Goal: Information Seeking & Learning: Find specific fact

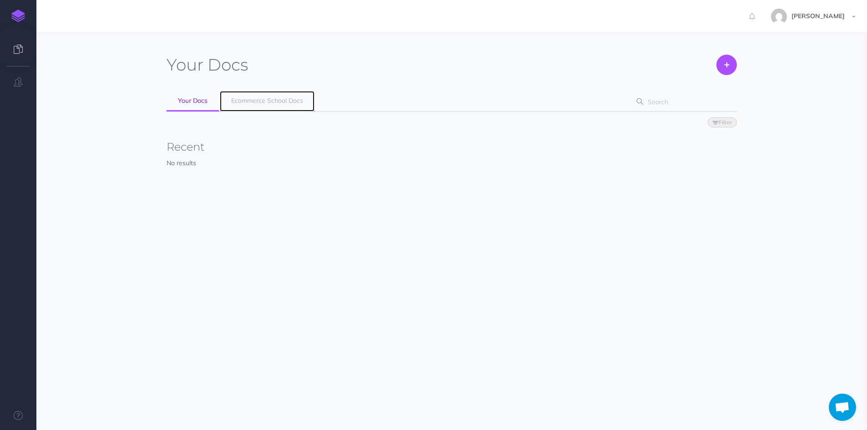
click at [281, 101] on span "Ecommerce School Docs" at bounding box center [267, 100] width 72 height 8
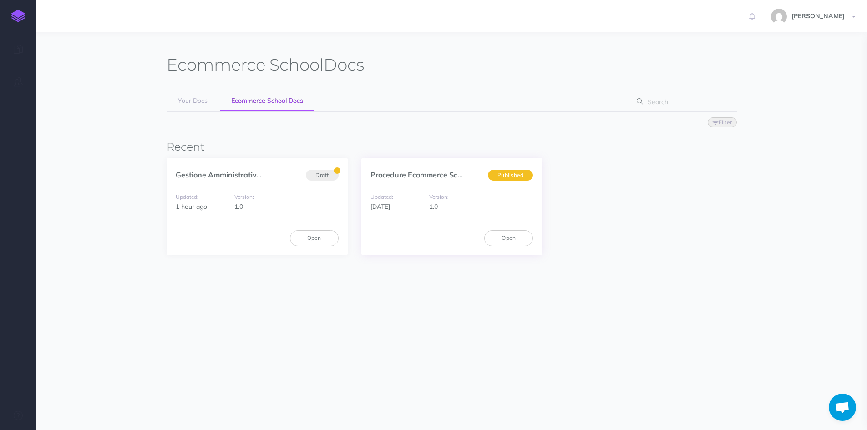
click at [394, 181] on div "Procedure Ecommerce Sc... Published" at bounding box center [451, 170] width 181 height 24
click at [395, 176] on link "Procedure Ecommerce Sc..." at bounding box center [416, 174] width 92 height 9
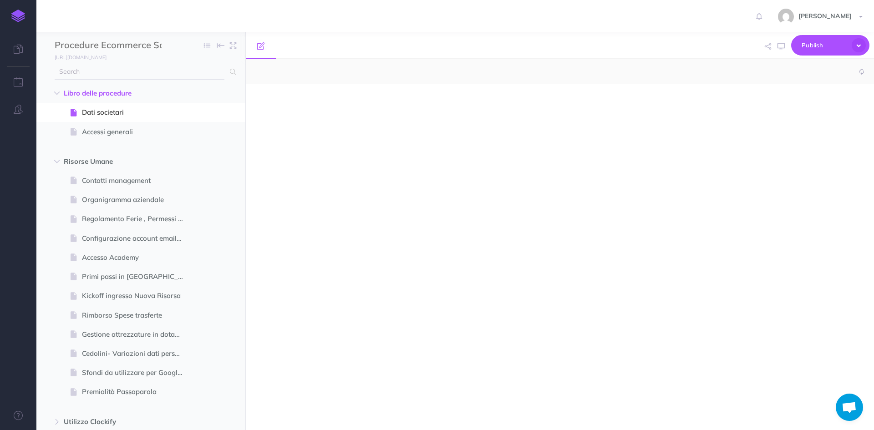
click at [84, 76] on input "text" at bounding box center [140, 72] width 170 height 16
type input "f"
select select "null"
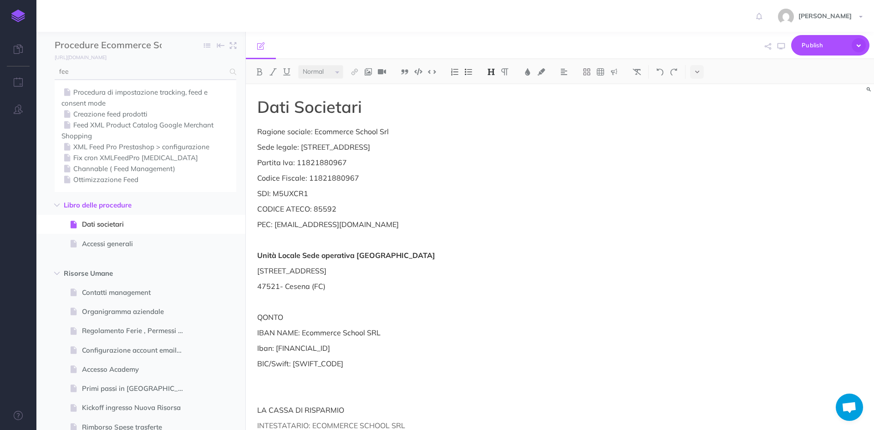
click at [94, 69] on input "fee" at bounding box center [140, 72] width 170 height 16
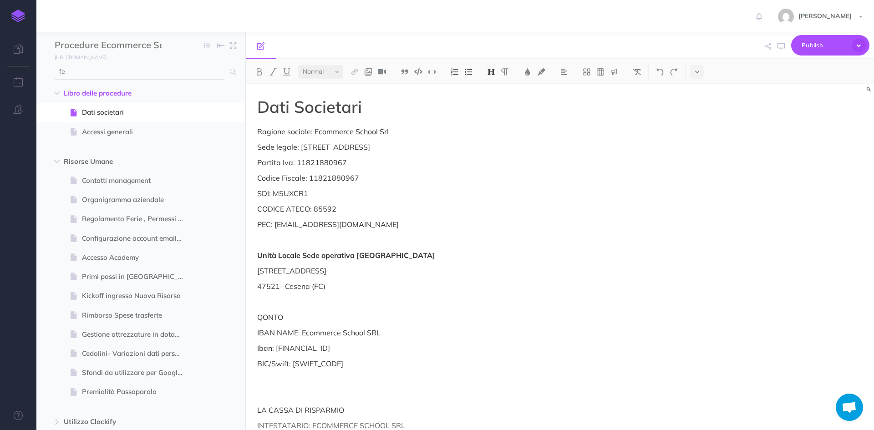
type input "f"
click at [103, 73] on input "segnalazio" at bounding box center [140, 72] width 170 height 16
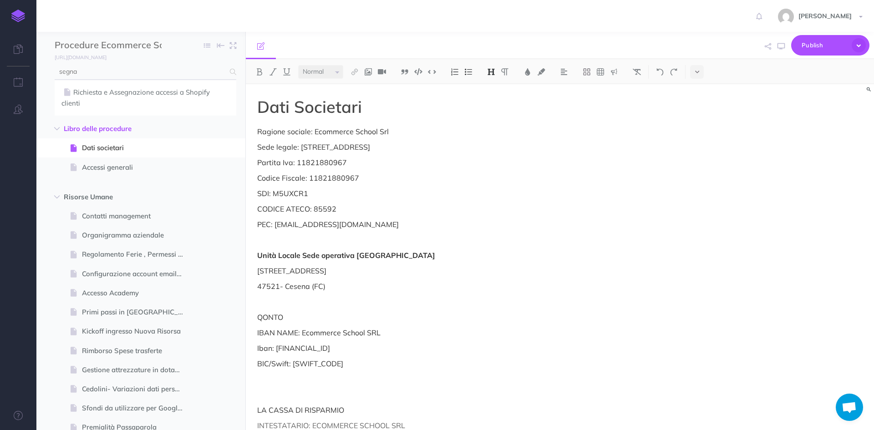
click at [105, 73] on input "segna" at bounding box center [140, 72] width 170 height 16
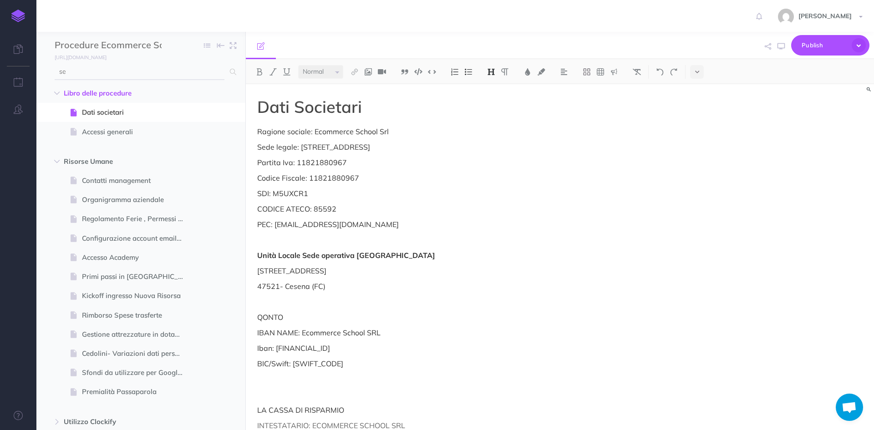
type input "s"
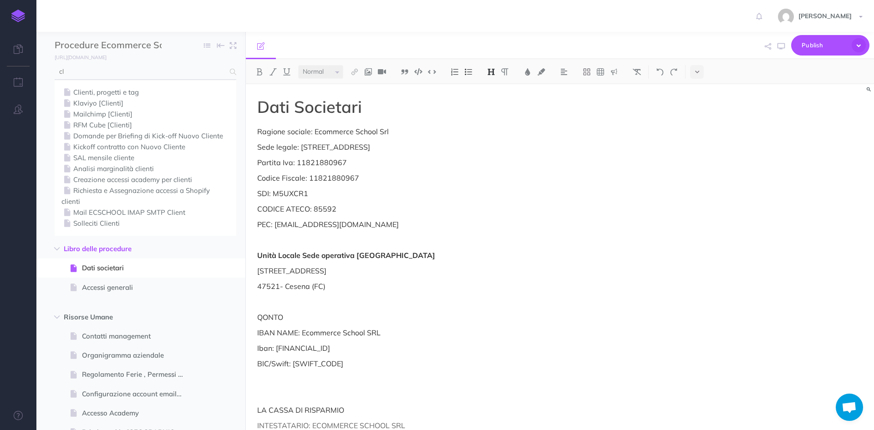
type input "c"
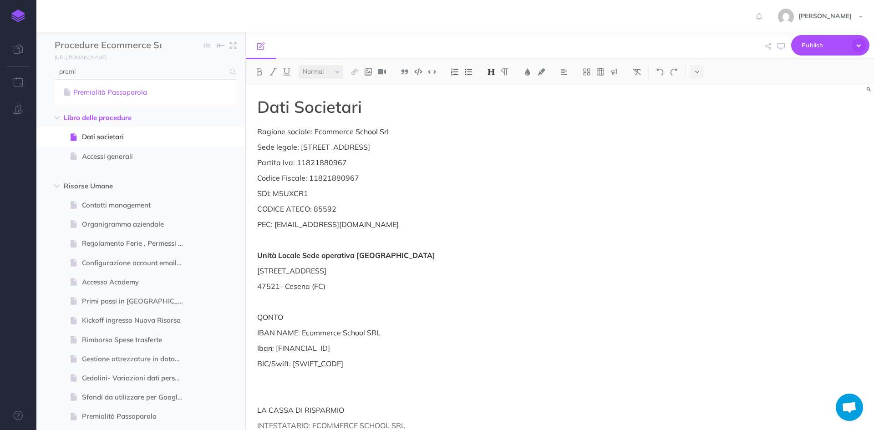
type input "premi"
click at [101, 93] on link "Premialità Passaparola" at bounding box center [145, 92] width 168 height 11
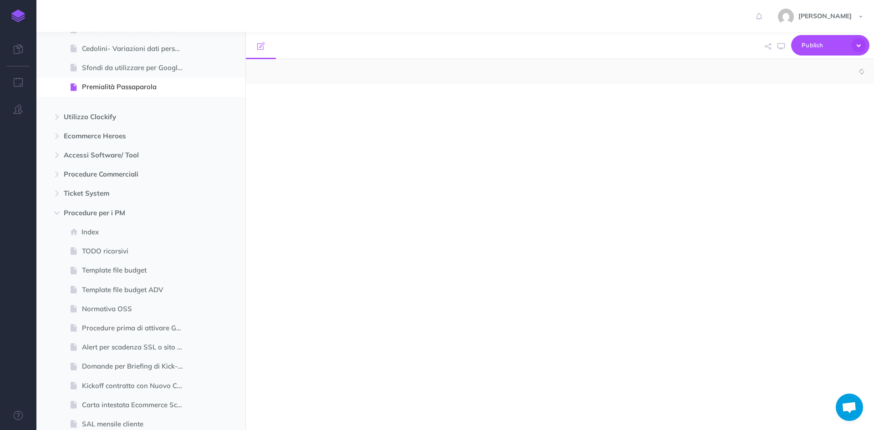
scroll to position [309, 0]
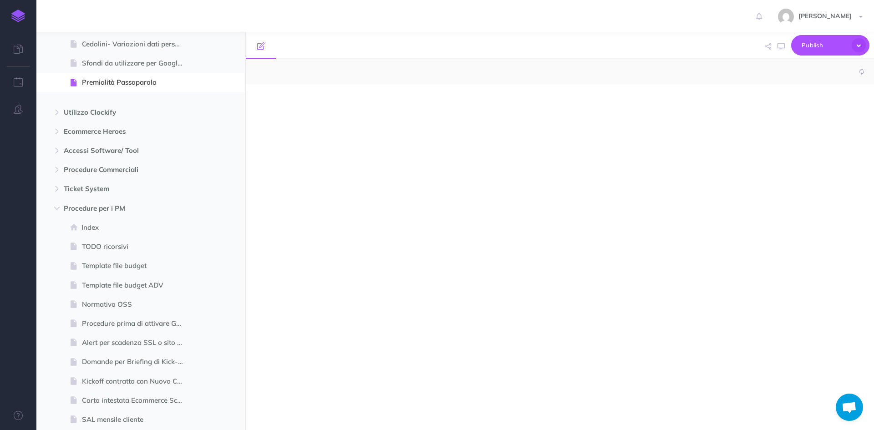
select select "null"
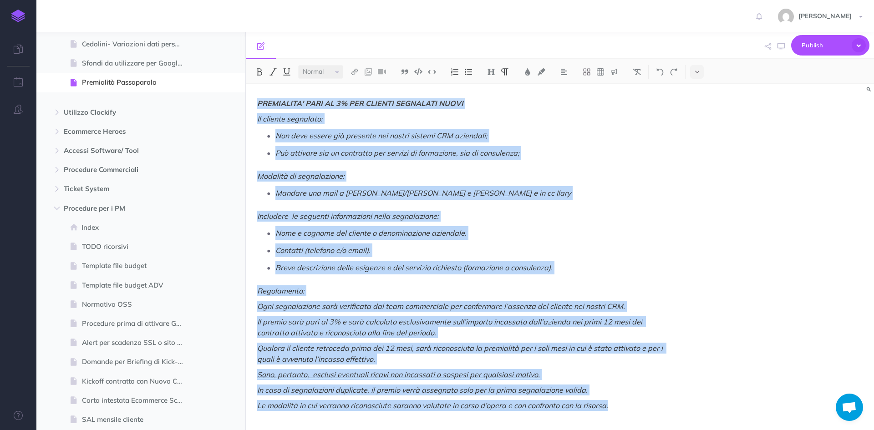
drag, startPoint x: 258, startPoint y: 104, endPoint x: 678, endPoint y: 409, distance: 519.1
click at [678, 409] on div "PREMIALITA' PARI AL 3% PER CLIENTI SEGNALATI NUOVI Il cliente segnalato: Non de…" at bounding box center [466, 256] width 440 height 345
copy div "PREMIALITA' PARI AL 3% PER CLIENTI SEGNALATI NUOVI Il cliente segnalato: Non de…"
